Goal: Information Seeking & Learning: Learn about a topic

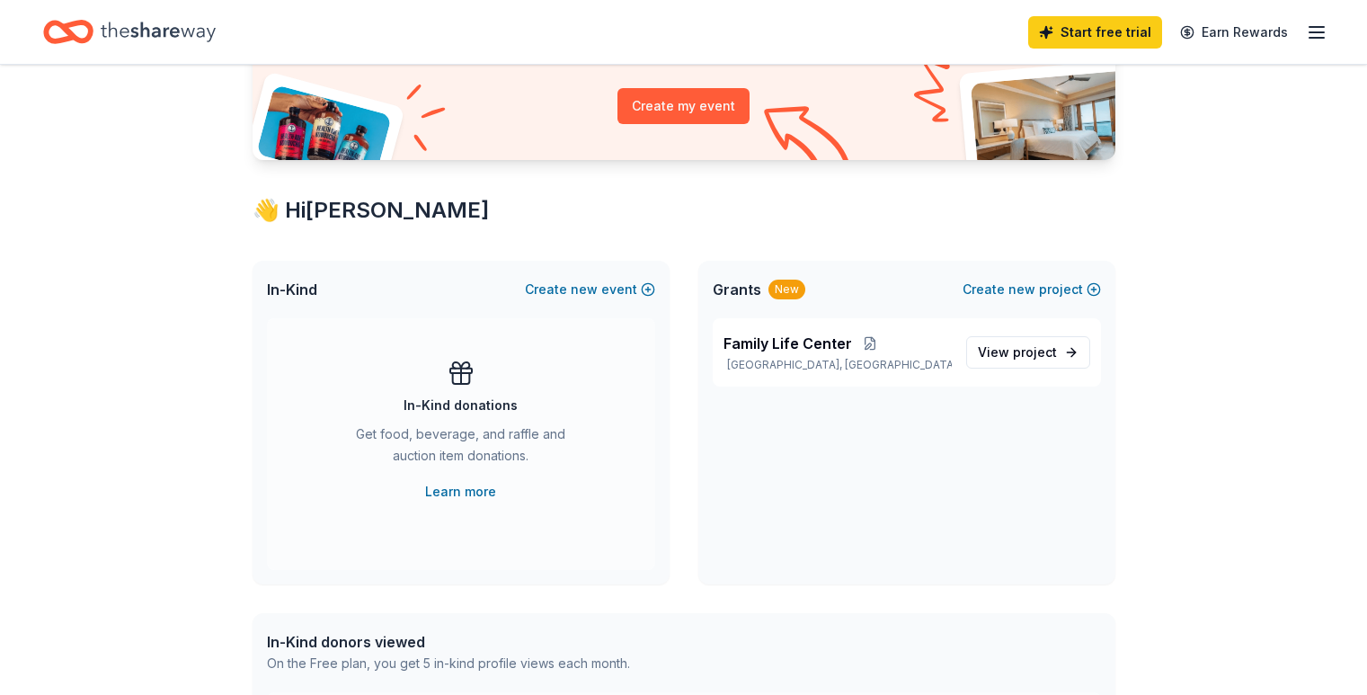
scroll to position [180, 0]
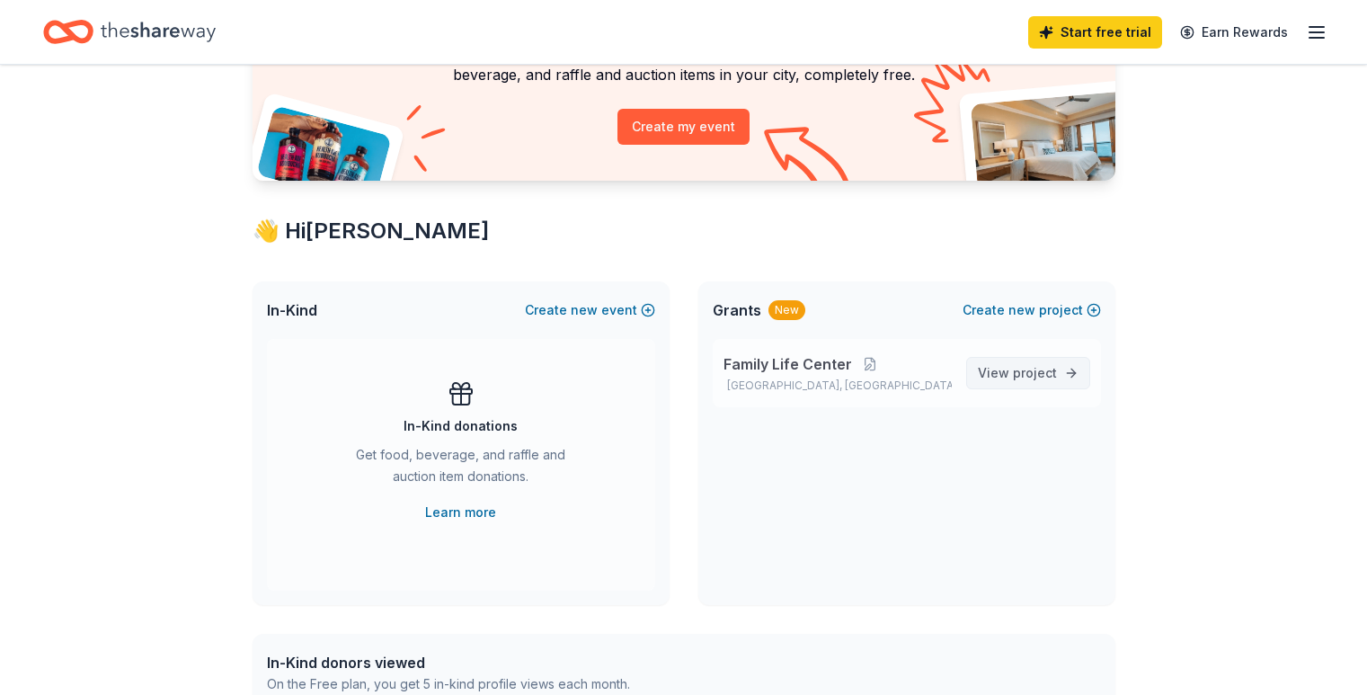
click at [1059, 380] on link "View project" at bounding box center [1028, 373] width 124 height 32
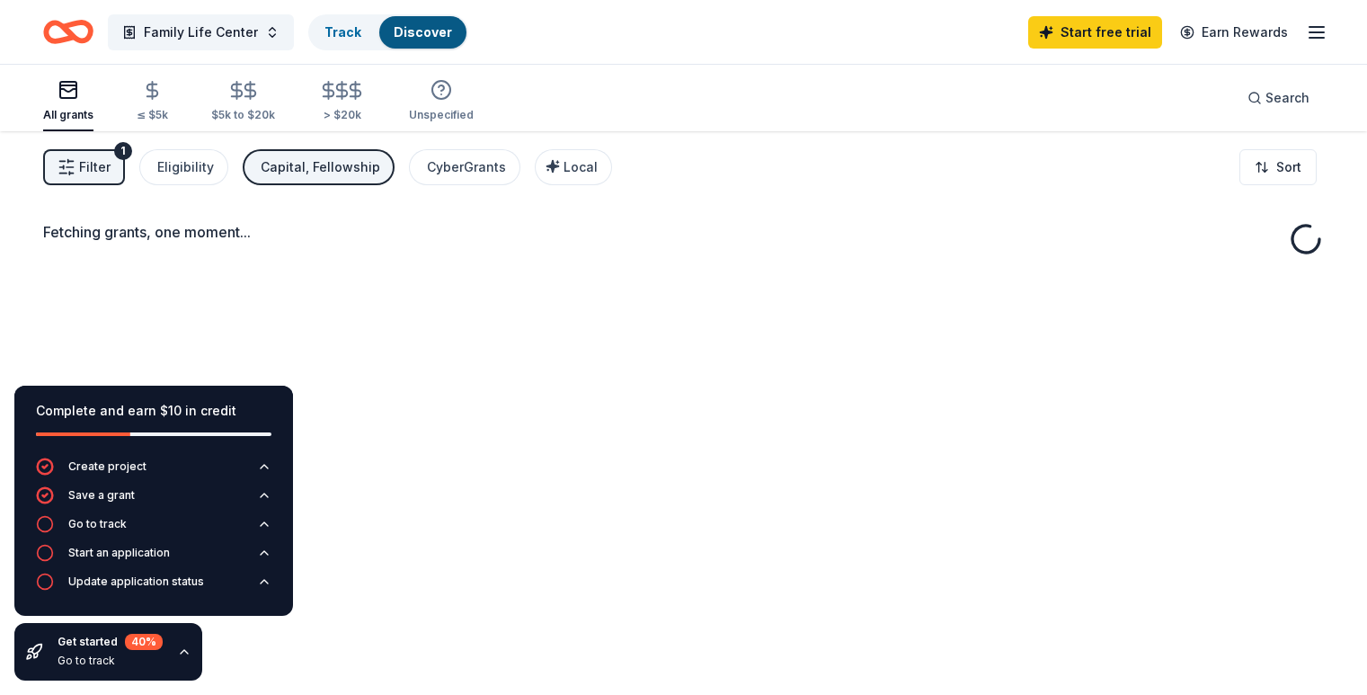
click at [1053, 377] on div "Fetching grants, one moment..." at bounding box center [683, 478] width 1367 height 695
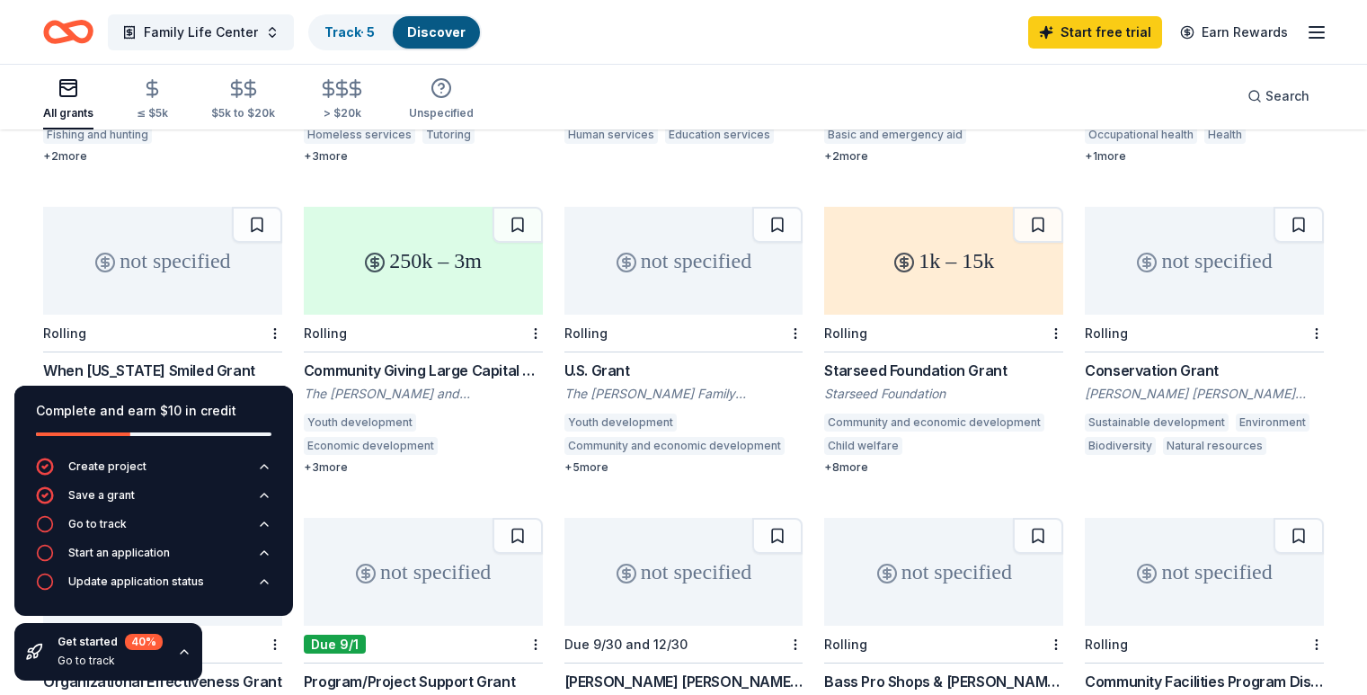
scroll to position [719, 0]
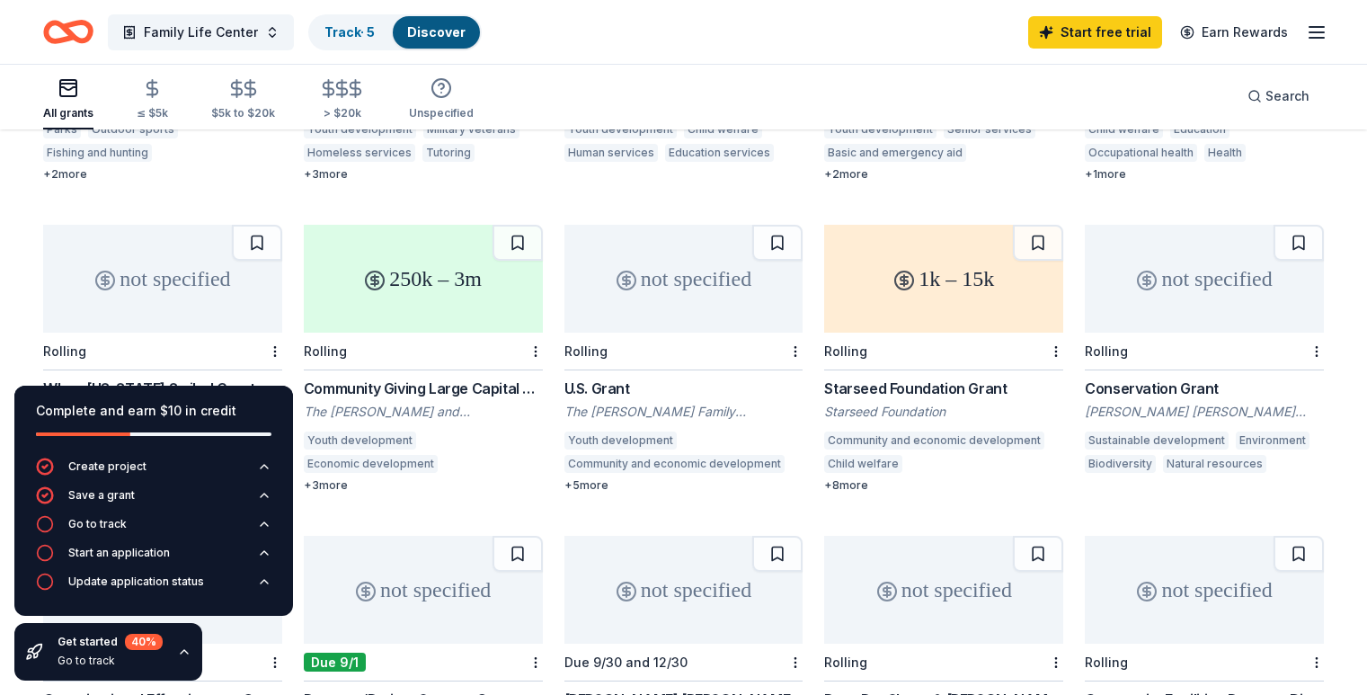
click at [324, 478] on div "+ 3 more" at bounding box center [423, 485] width 239 height 14
click at [908, 377] on div "Starseed Foundation Grant" at bounding box center [943, 388] width 239 height 22
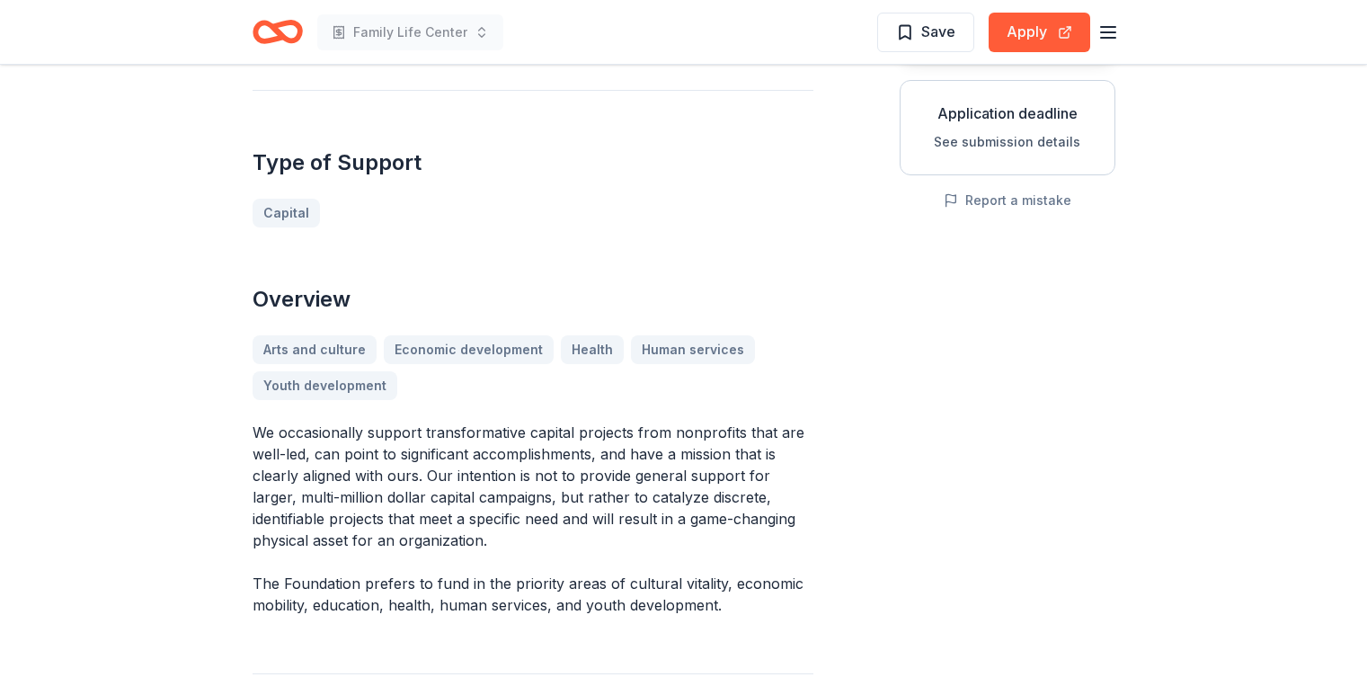
scroll to position [359, 0]
